Goal: Transaction & Acquisition: Download file/media

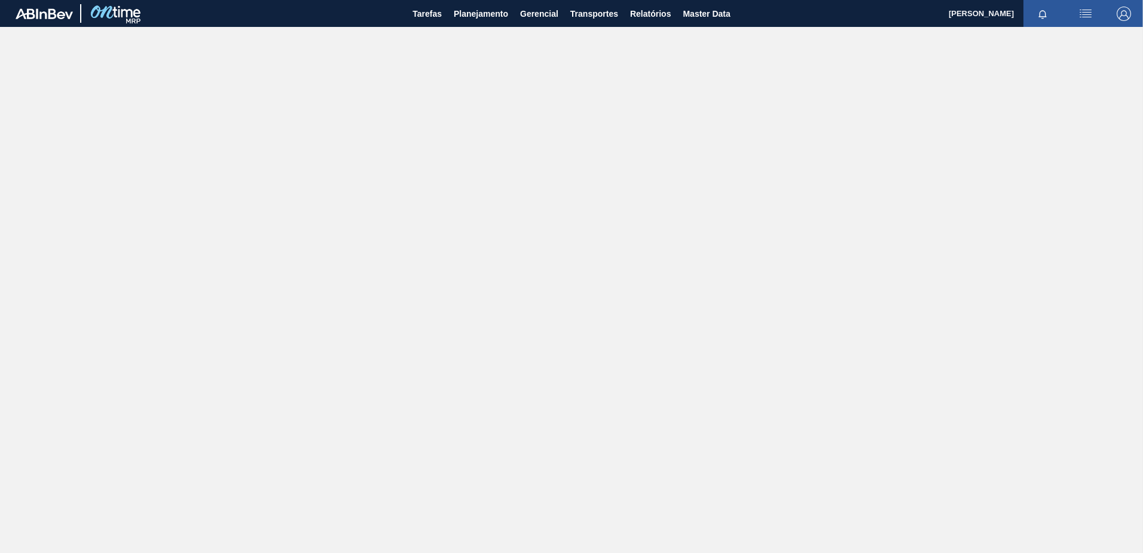
click at [1124, 18] on img "button" at bounding box center [1124, 14] width 14 height 14
click at [1050, 146] on li "Sair" at bounding box center [1076, 150] width 114 height 22
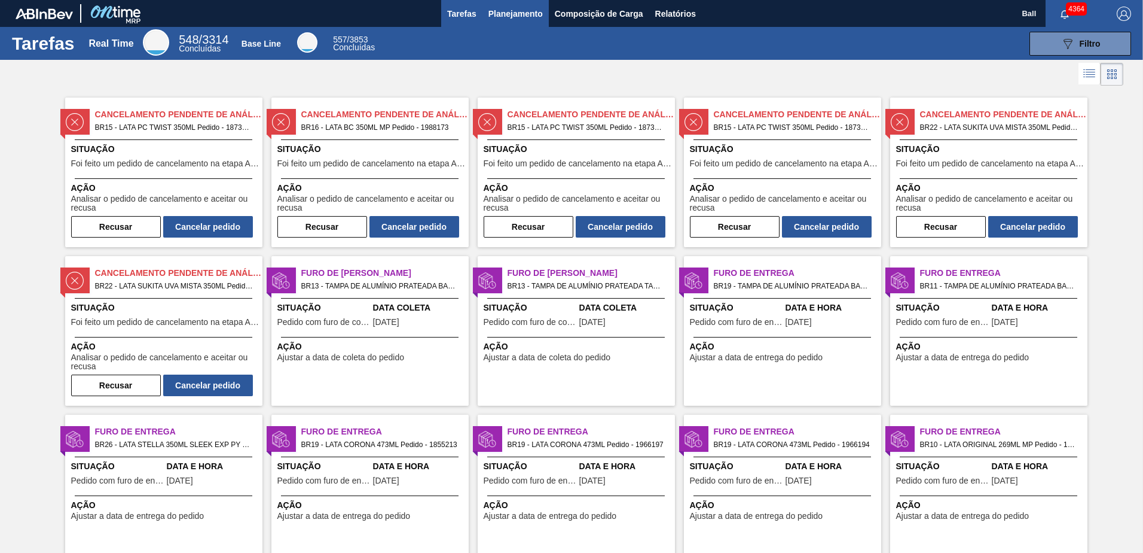
click at [501, 13] on span "Planejamento" at bounding box center [516, 14] width 54 height 14
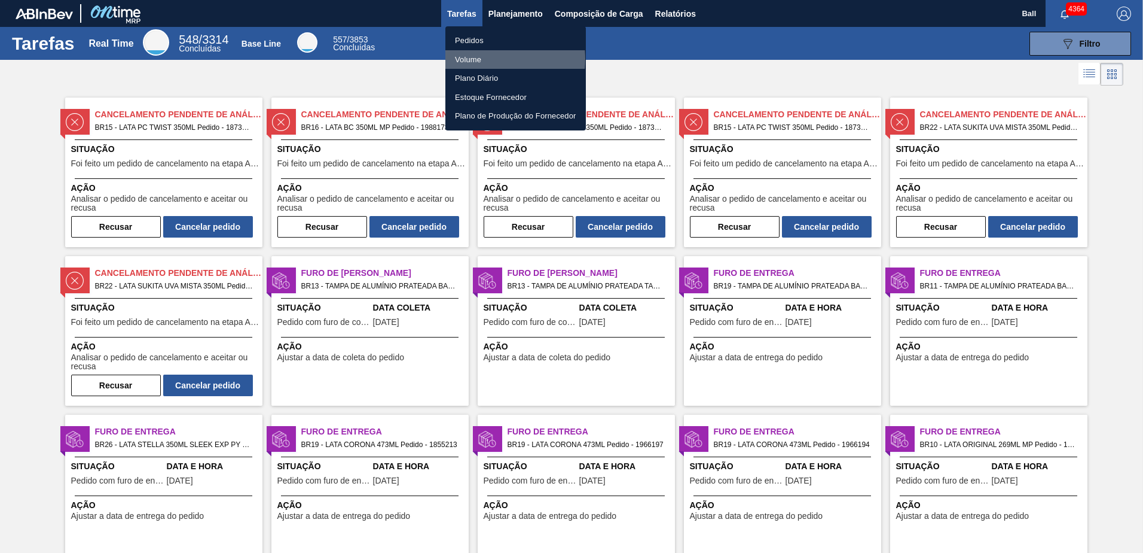
click at [482, 58] on li "Volume" at bounding box center [515, 59] width 141 height 19
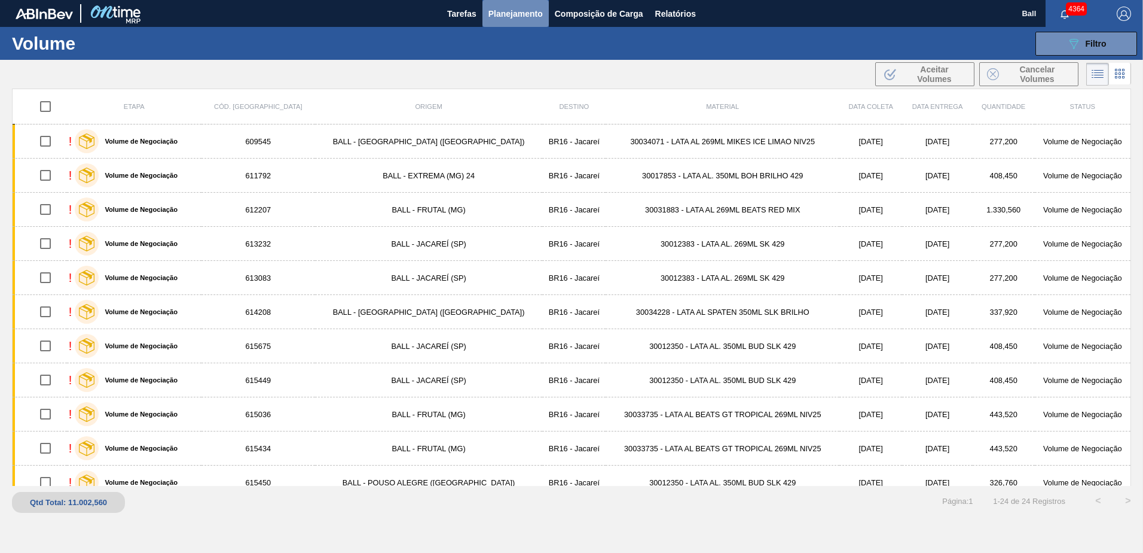
click at [515, 12] on span "Planejamento" at bounding box center [516, 14] width 54 height 14
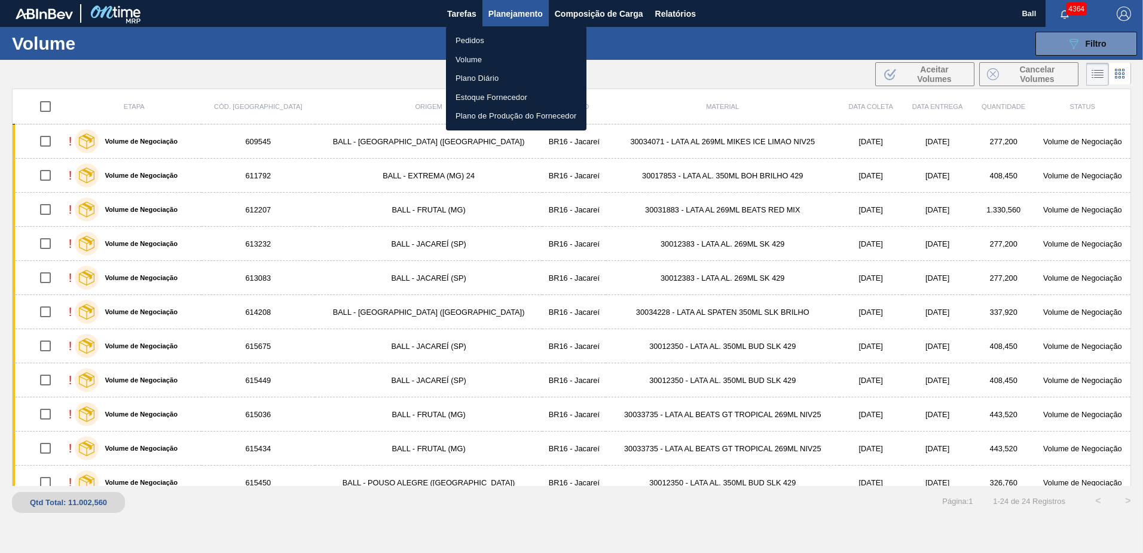
click at [473, 36] on li "Pedidos" at bounding box center [516, 40] width 141 height 19
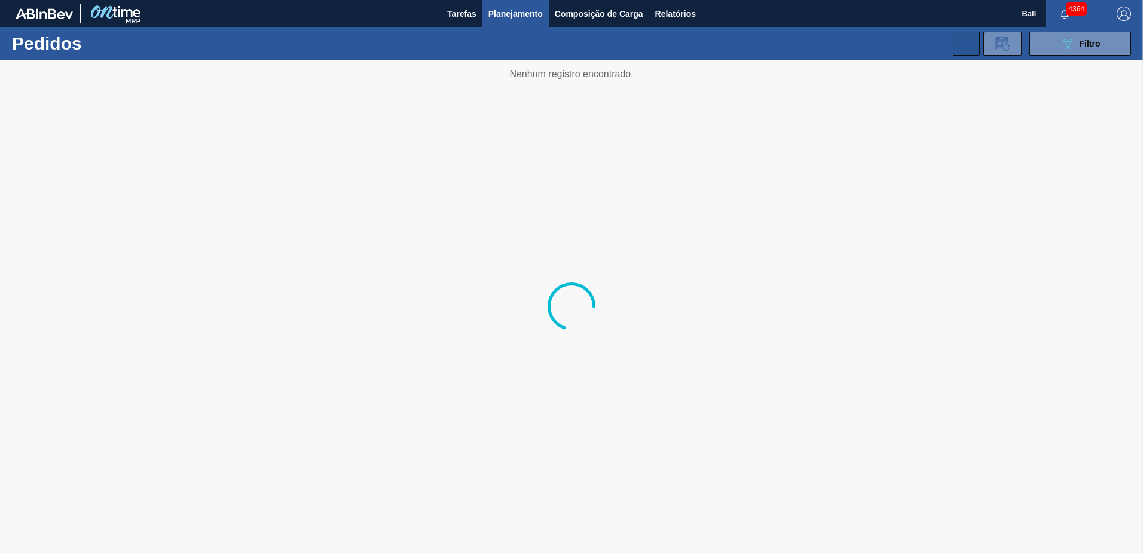
click at [962, 48] on icon at bounding box center [967, 43] width 14 height 14
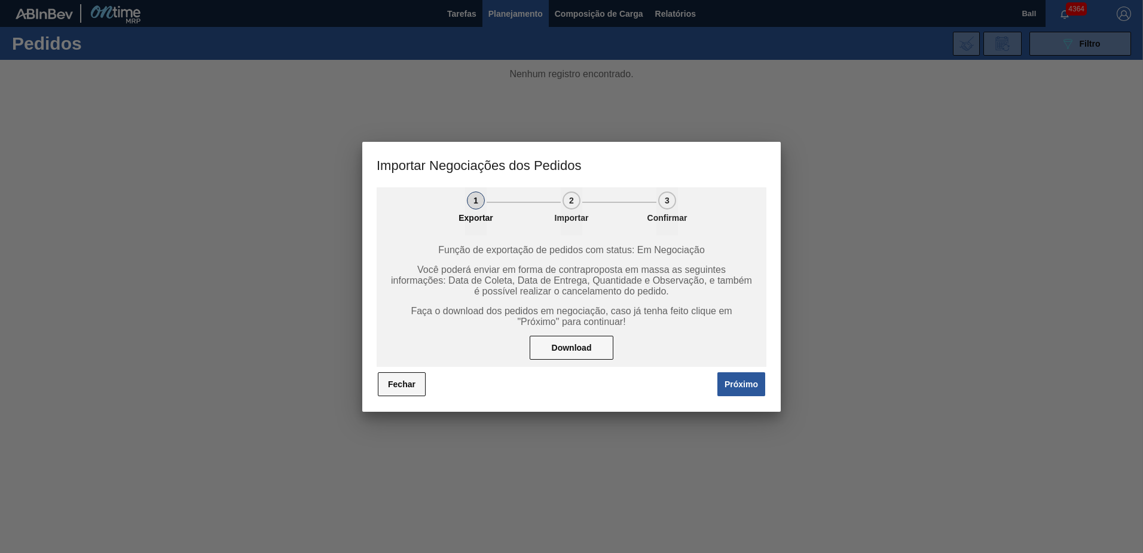
click at [405, 386] on button "Fechar" at bounding box center [402, 384] width 48 height 24
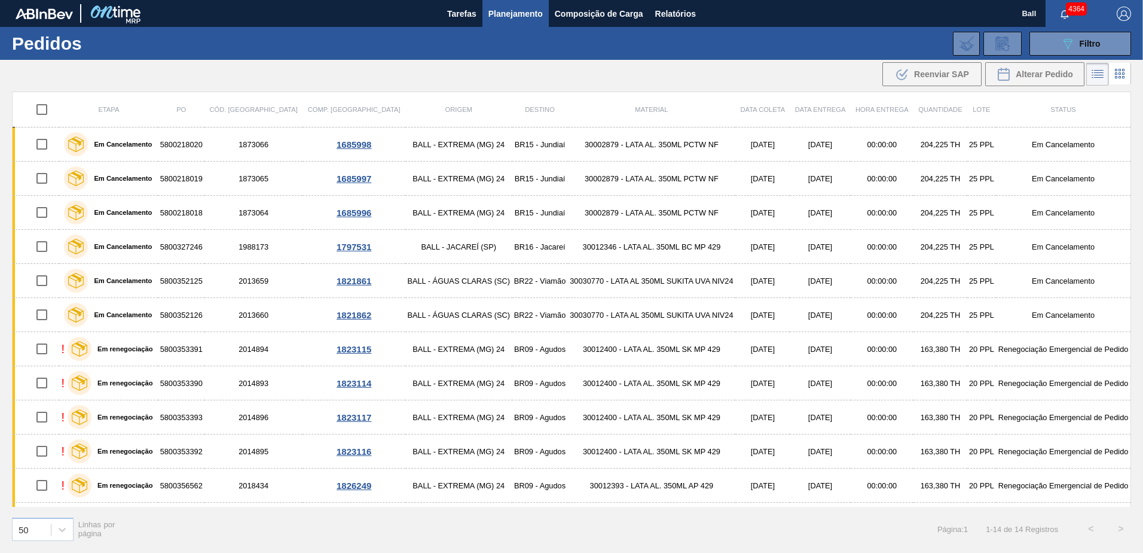
click at [969, 39] on icon at bounding box center [967, 43] width 14 height 14
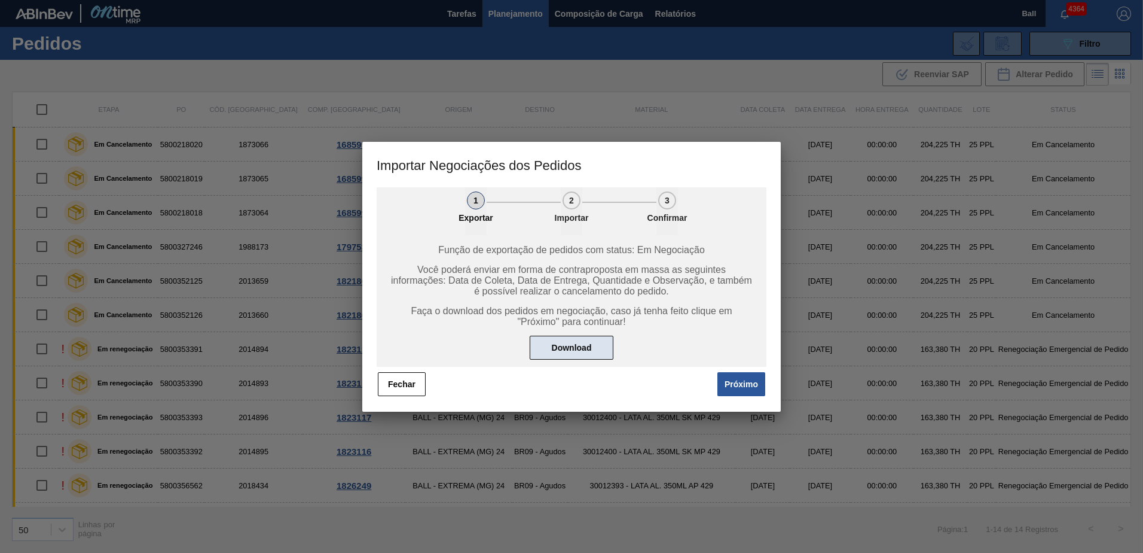
click at [555, 347] on button "Download" at bounding box center [572, 347] width 84 height 24
